Goal: Transaction & Acquisition: Purchase product/service

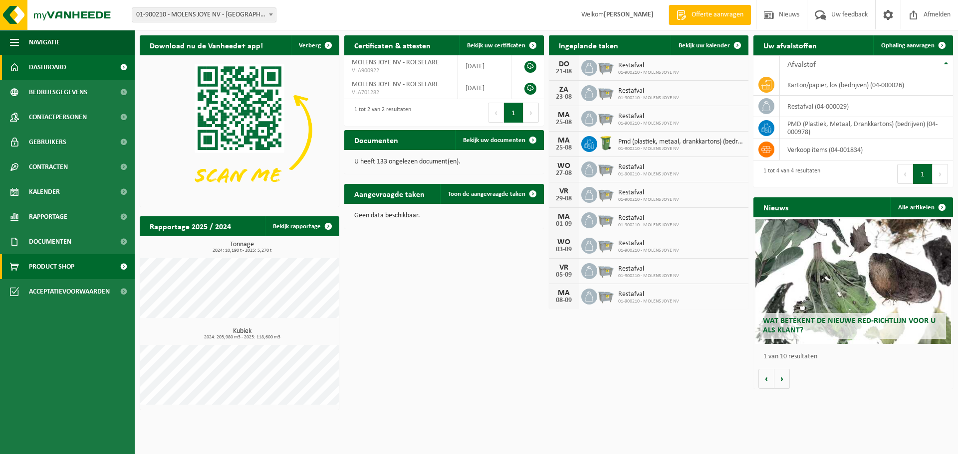
click at [61, 268] on span "Product Shop" at bounding box center [51, 266] width 45 height 25
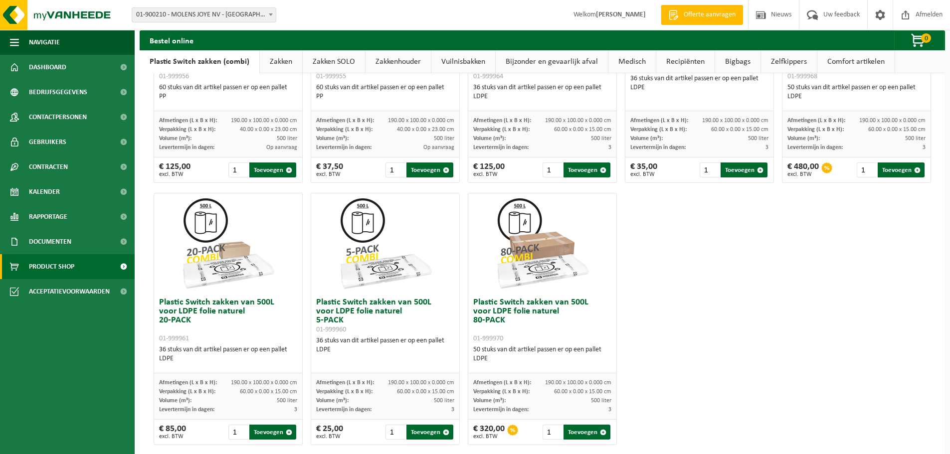
scroll to position [482, 0]
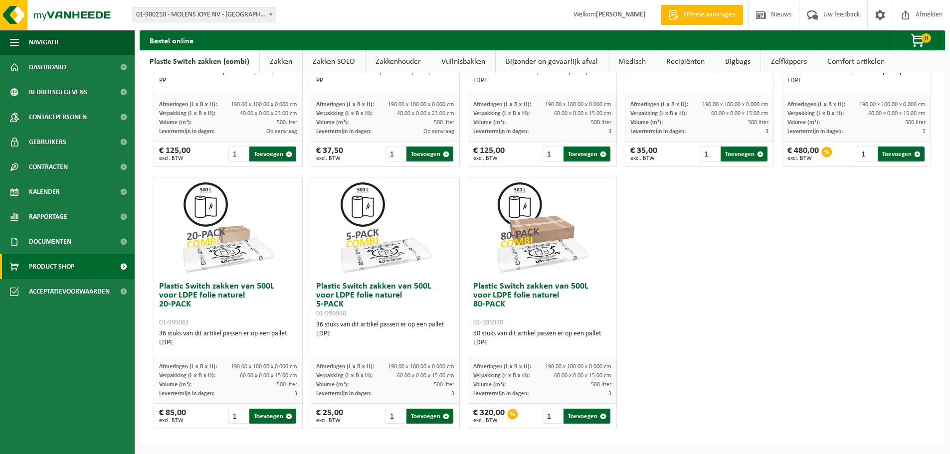
click at [677, 265] on div "Plastic Switch zakken van 300L voor harde kunststoffen 20-PACK 01-999950 60 stu…" at bounding box center [543, 40] width 786 height 787
click at [682, 272] on div "Plastic Switch zakken van 300L voor harde kunststoffen 20-PACK 01-999950 60 stu…" at bounding box center [543, 40] width 786 height 787
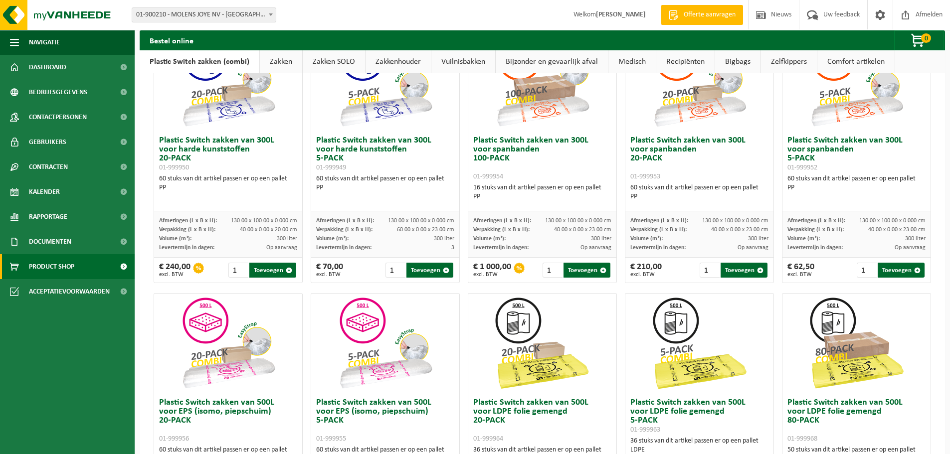
scroll to position [0, 0]
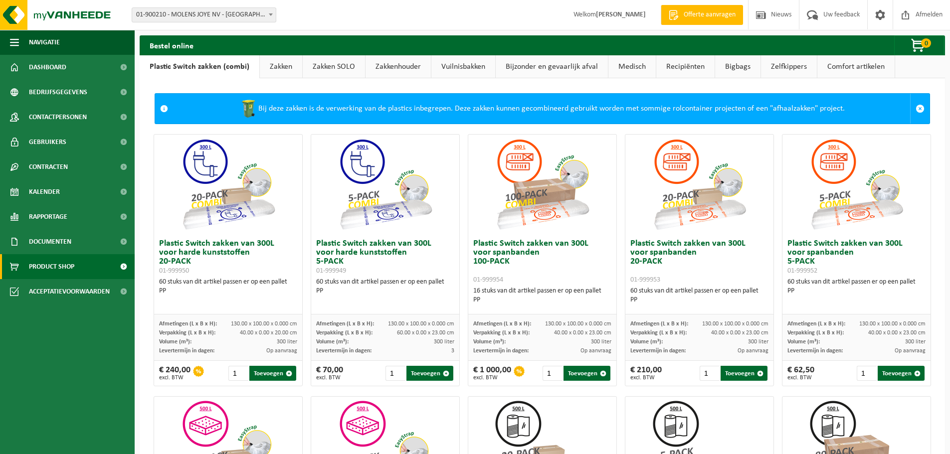
click at [272, 67] on link "Zakken" at bounding box center [281, 66] width 42 height 23
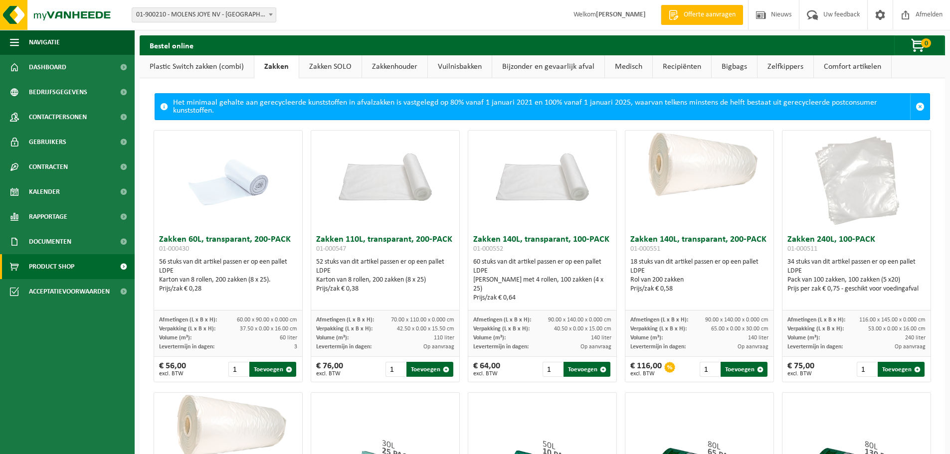
click at [161, 68] on link "Plastic Switch zakken (combi)" at bounding box center [197, 66] width 114 height 23
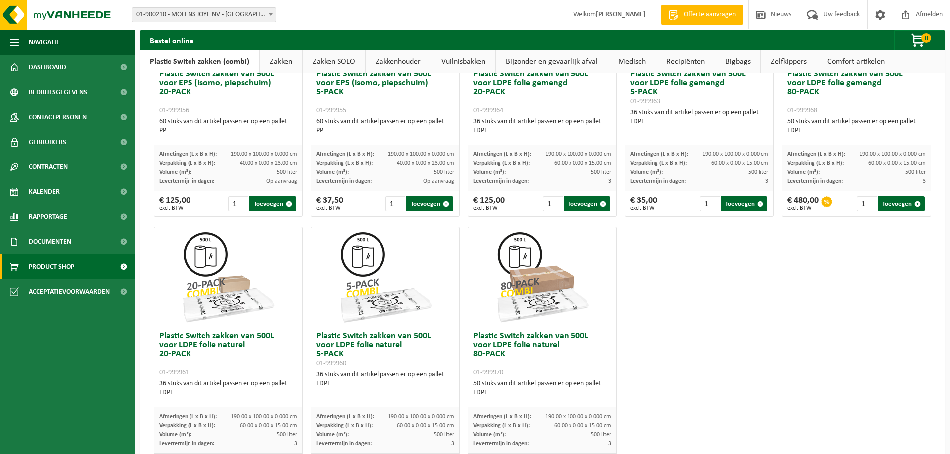
scroll to position [482, 0]
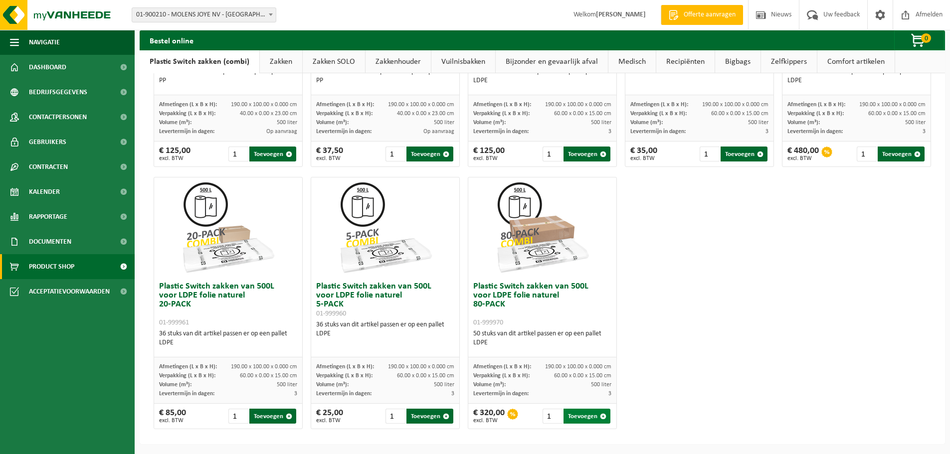
click at [580, 417] on button "Toevoegen" at bounding box center [587, 416] width 47 height 15
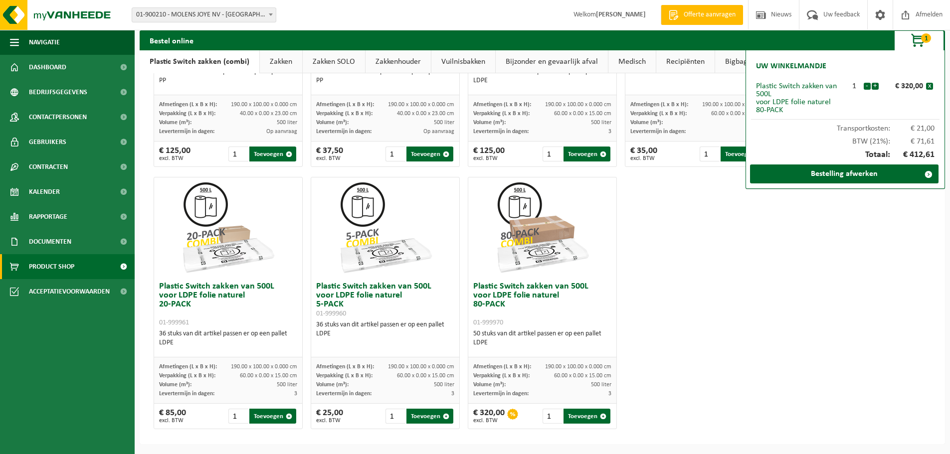
click at [794, 247] on div "Plastic Switch zakken van 300L voor harde kunststoffen 20-PACK 01-999950 60 stu…" at bounding box center [543, 40] width 786 height 787
click at [920, 37] on span "button" at bounding box center [919, 41] width 50 height 20
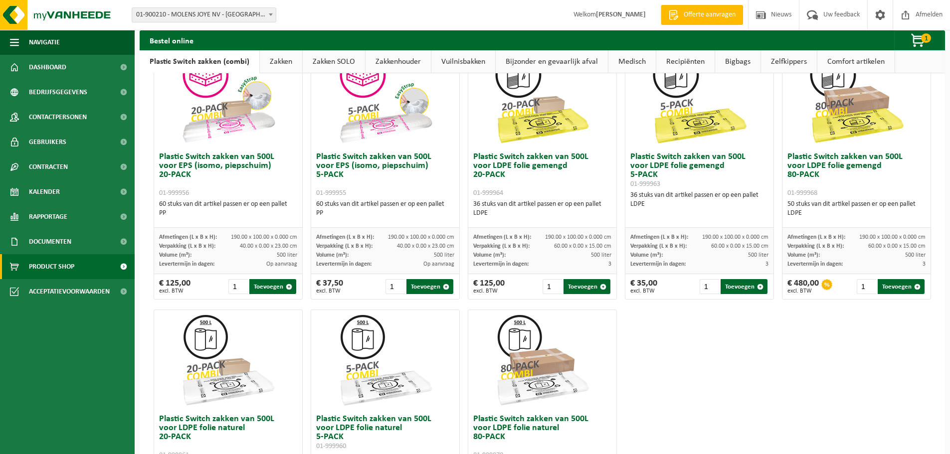
scroll to position [332, 0]
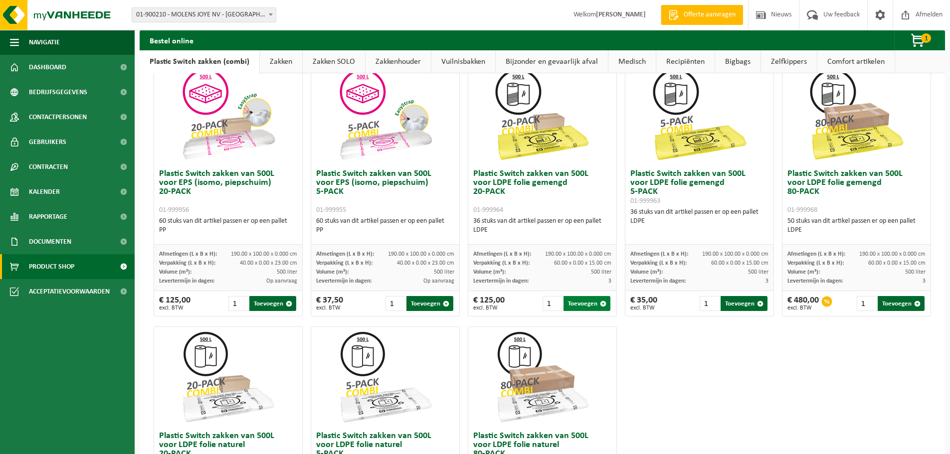
click at [579, 304] on button "Toevoegen" at bounding box center [587, 303] width 47 height 15
click at [928, 41] on span "2" at bounding box center [926, 37] width 10 height 9
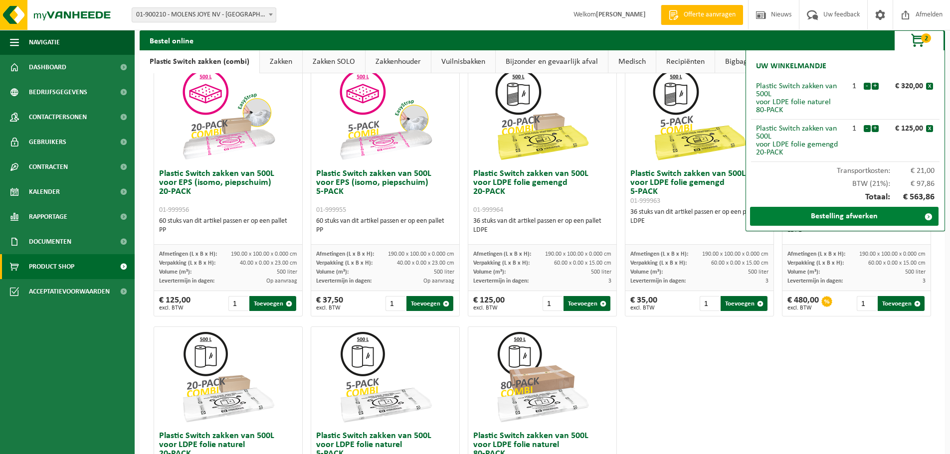
click at [838, 218] on link "Bestelling afwerken" at bounding box center [844, 216] width 189 height 19
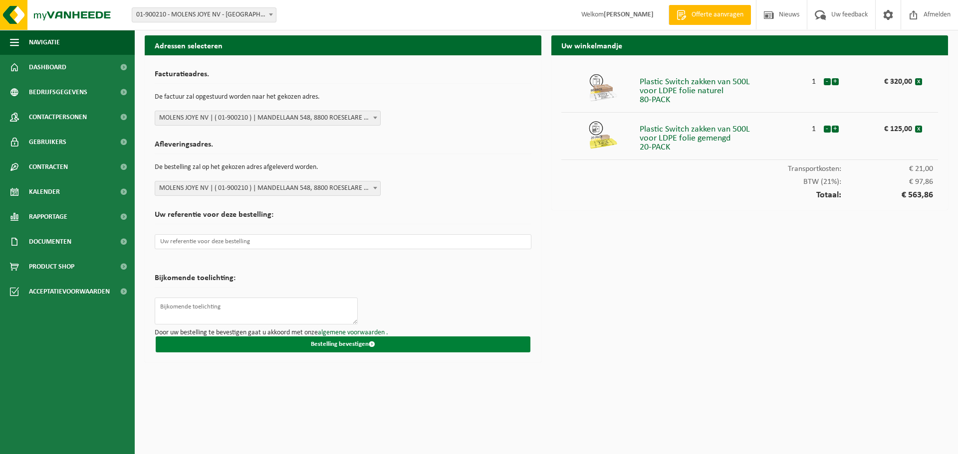
click at [306, 343] on button "Bestelling bevestigen" at bounding box center [343, 345] width 375 height 16
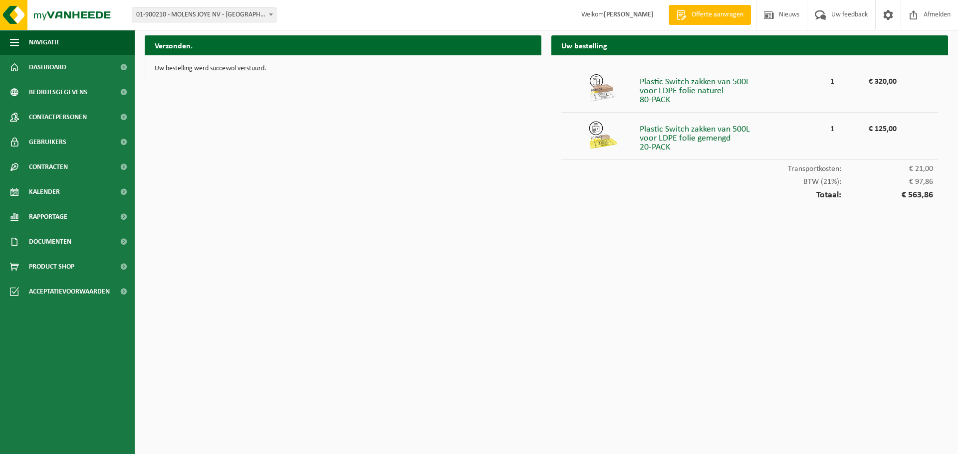
click at [672, 92] on div "Plastic Switch zakken van 500L voor LDPE folie naturel 80-PACK" at bounding box center [731, 89] width 184 height 32
click at [598, 80] on img at bounding box center [603, 88] width 30 height 30
click at [696, 84] on div "Plastic Switch zakken van 500L voor LDPE folie naturel 80-PACK" at bounding box center [731, 89] width 184 height 32
